Goal: Information Seeking & Learning: Learn about a topic

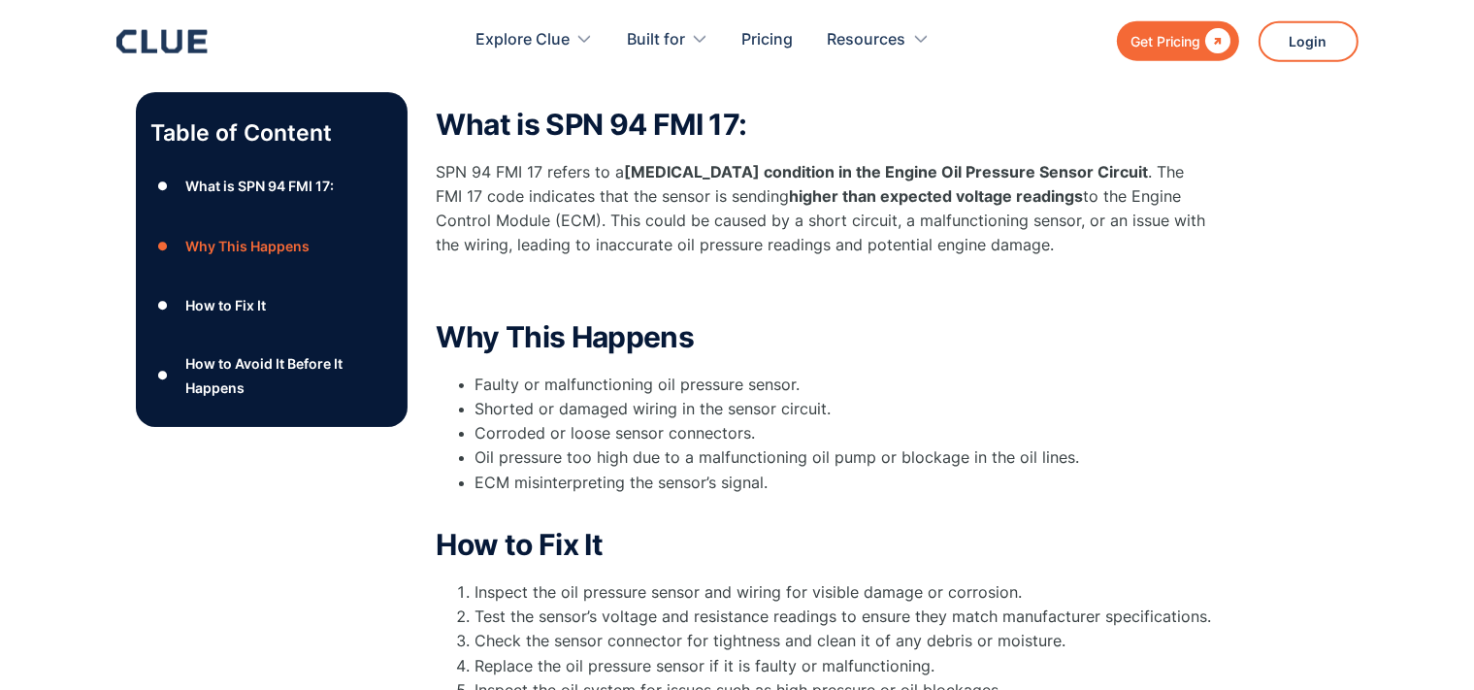
scroll to position [307, 0]
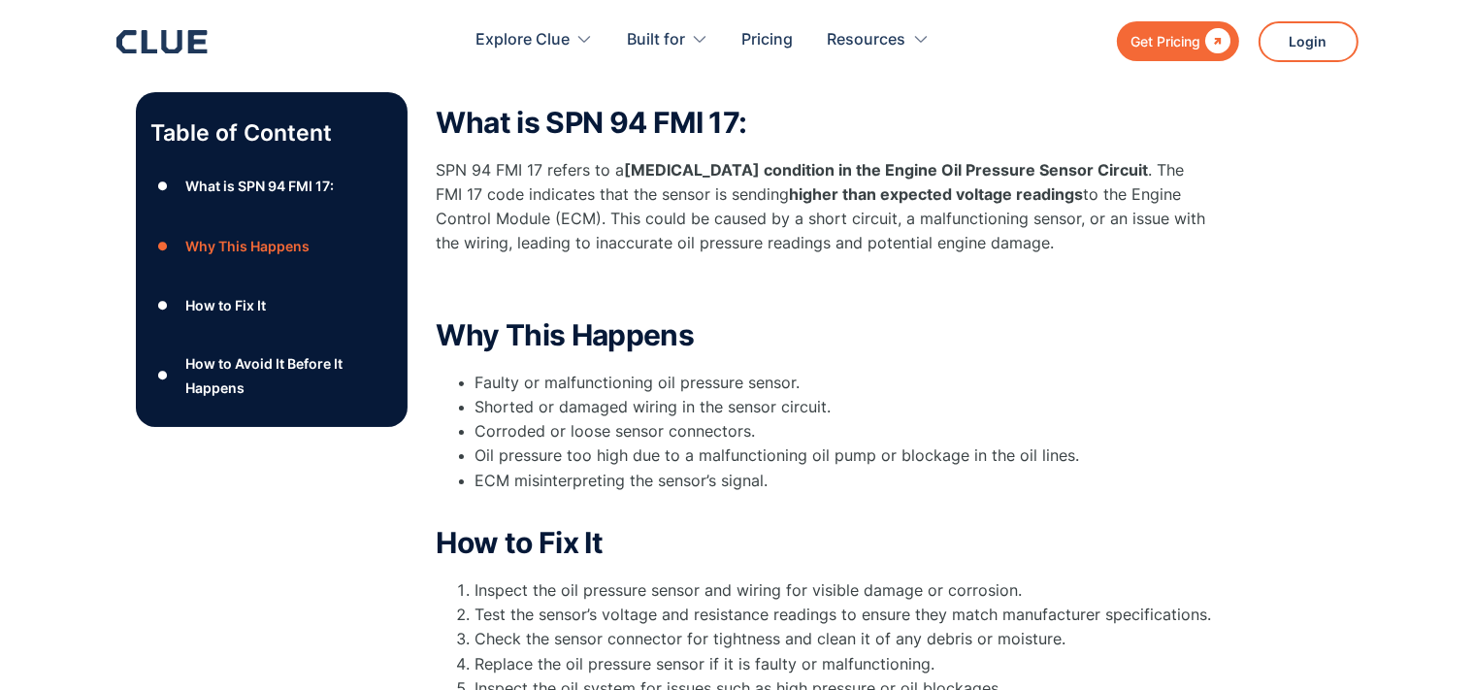
drag, startPoint x: 1077, startPoint y: 237, endPoint x: 436, endPoint y: 168, distance: 645.2
click at [436, 168] on div "Table of Content ● What is SPN 94 FMI 17: ● Why This Happens ● How to Fix It ● …" at bounding box center [737, 544] width 1203 height 914
copy p "SPN 94 FMI 17 refers to a [MEDICAL_DATA] condition in the Engine Oil Pressure S…"
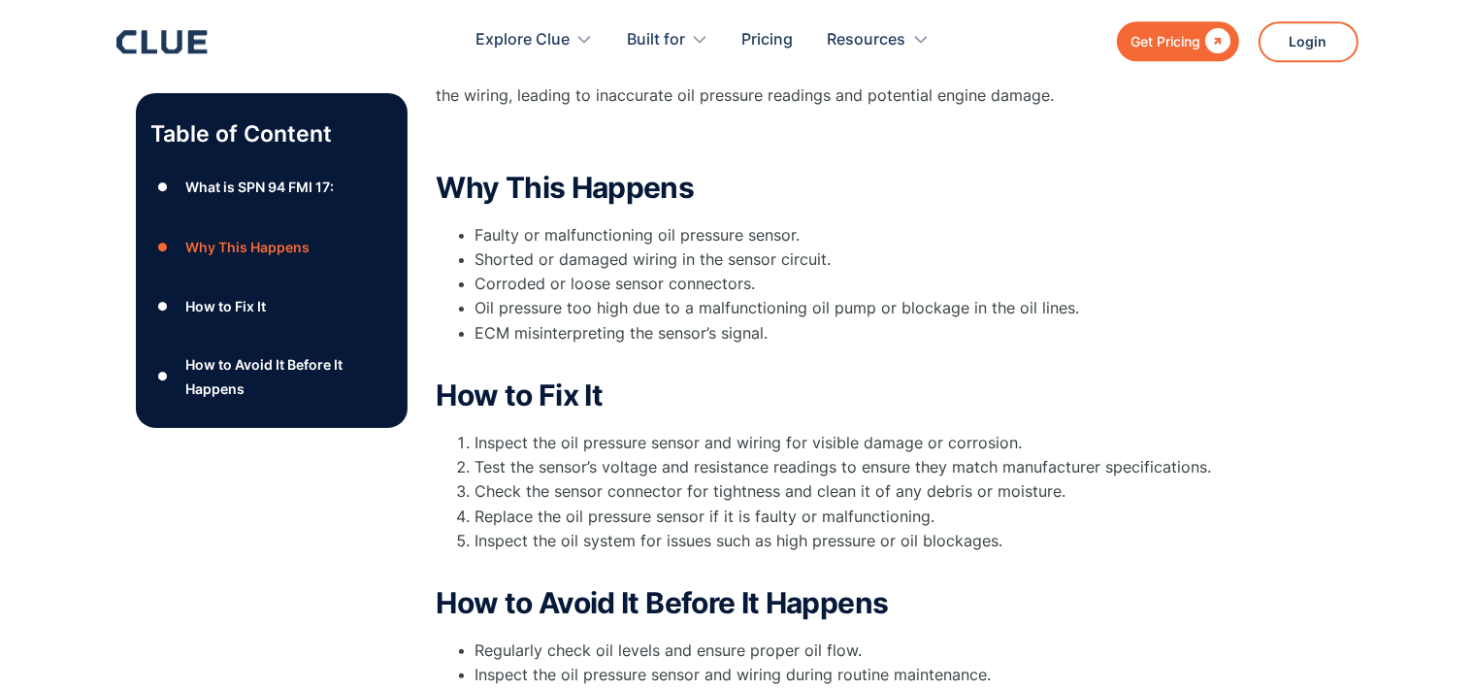
scroll to position [512, 0]
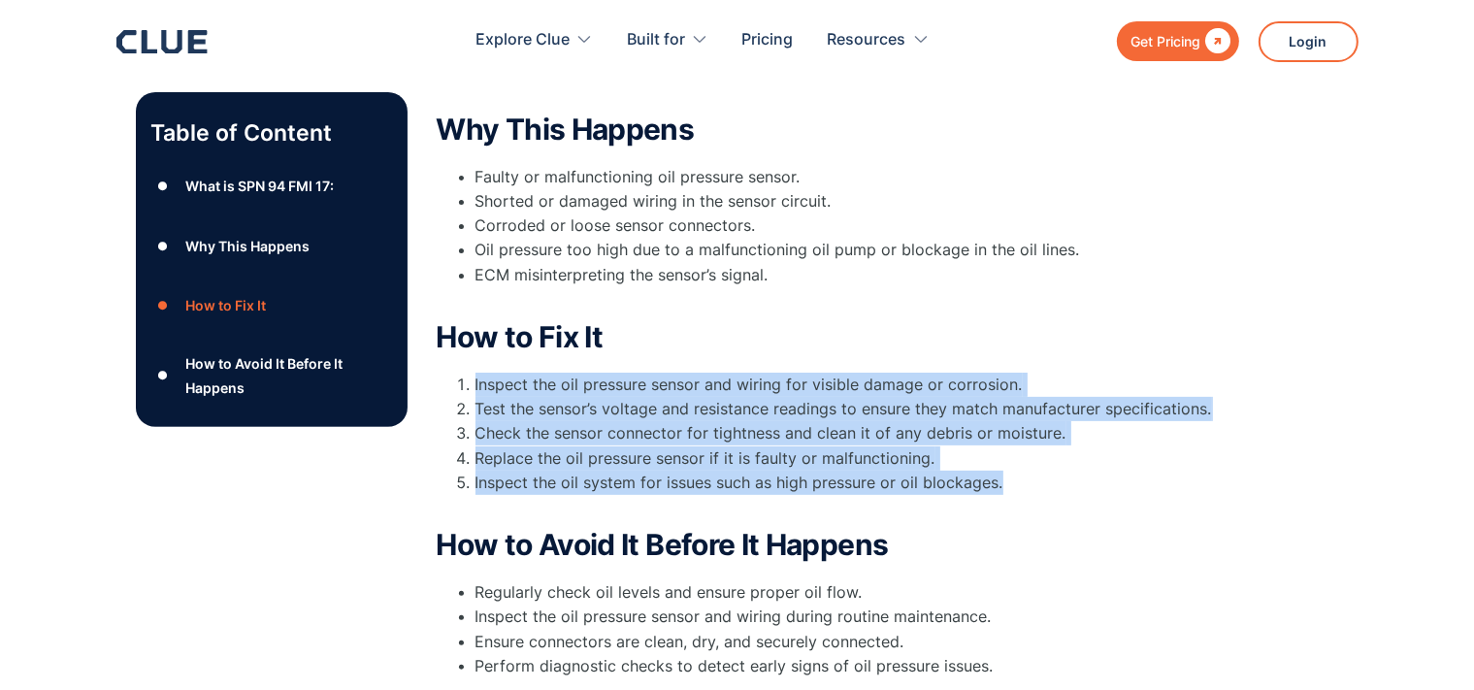
drag, startPoint x: 1007, startPoint y: 491, endPoint x: 462, endPoint y: 380, distance: 556.5
click at [452, 378] on ol "Inspect the oil pressure sensor and wiring for visible damage or corrosion. Tes…" at bounding box center [825, 446] width 776 height 147
copy ol "Inspect the oil pressure sensor and wiring for visible damage or corrosion. Tes…"
